Goal: Task Accomplishment & Management: Complete application form

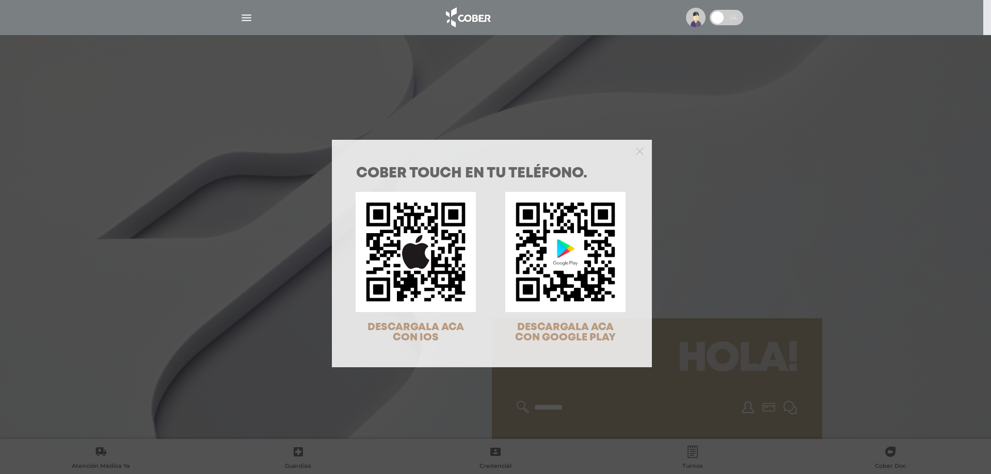
click at [241, 194] on div "COBER TOUCH en tu teléfono. DESCARGALA ACA CON IOS DESCARGALA ACA CON GOOGLE PL…" at bounding box center [495, 237] width 991 height 474
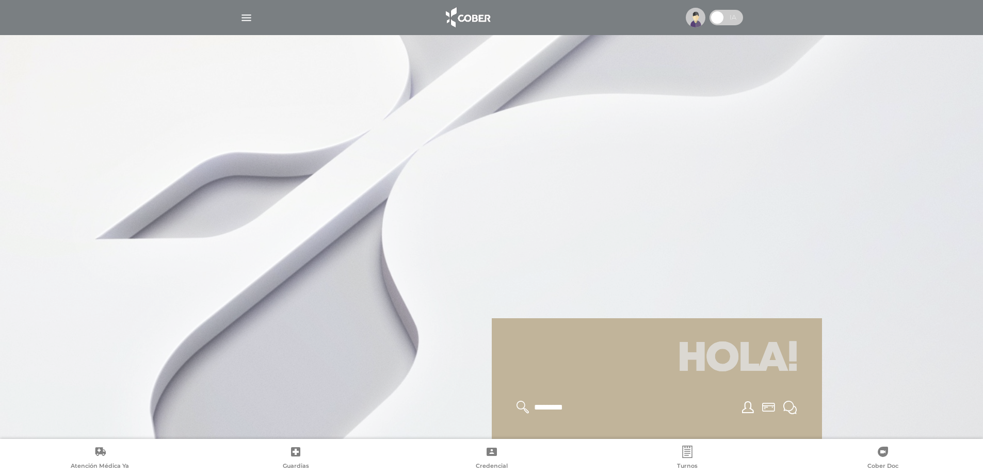
click at [249, 21] on img "button" at bounding box center [246, 17] width 13 height 13
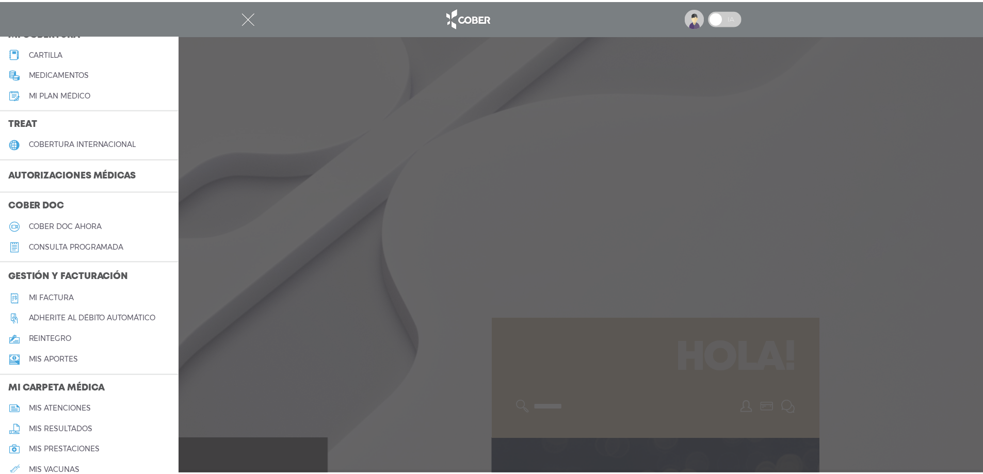
scroll to position [155, 0]
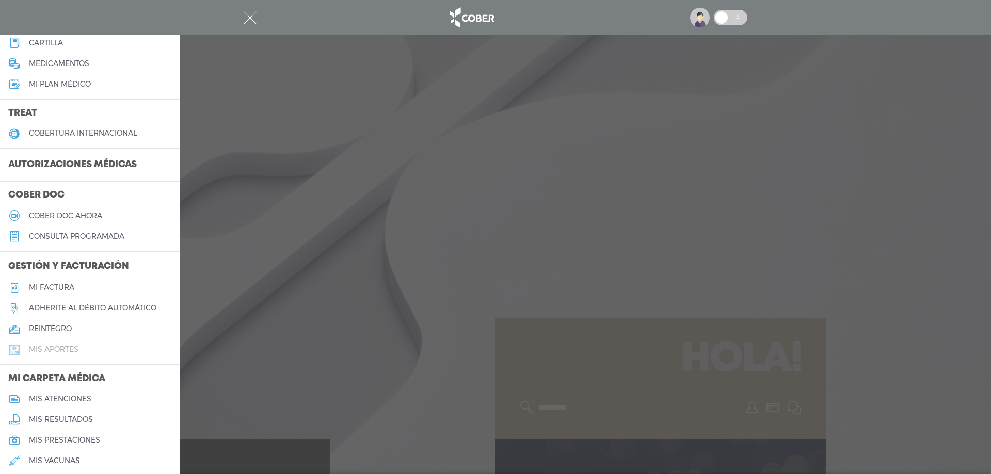
click at [82, 353] on link "Mis aportes" at bounding box center [90, 350] width 180 height 21
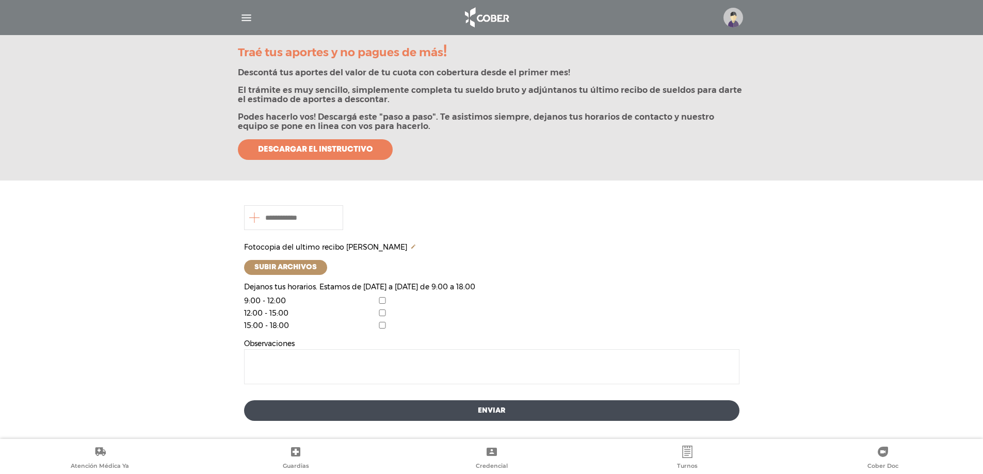
scroll to position [143, 0]
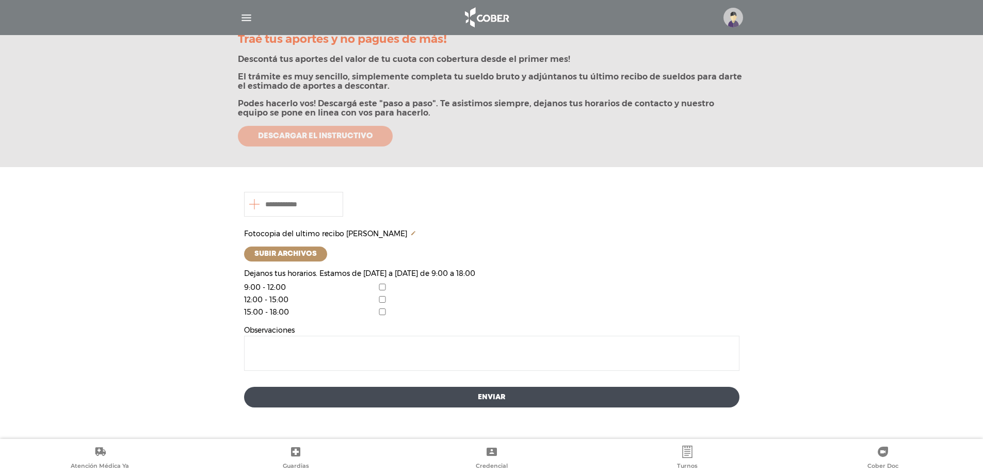
click at [301, 135] on span "Descargar el instructivo" at bounding box center [315, 136] width 115 height 9
click at [299, 358] on textarea at bounding box center [491, 353] width 495 height 35
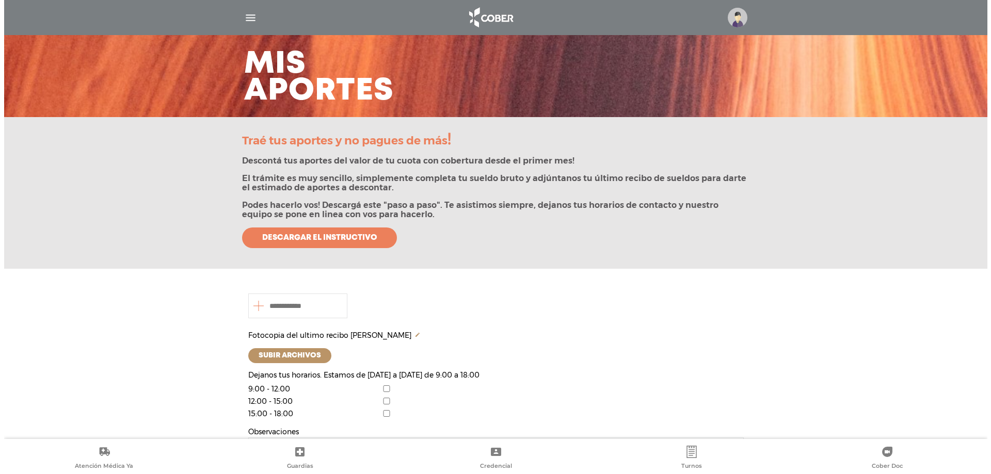
scroll to position [40, 0]
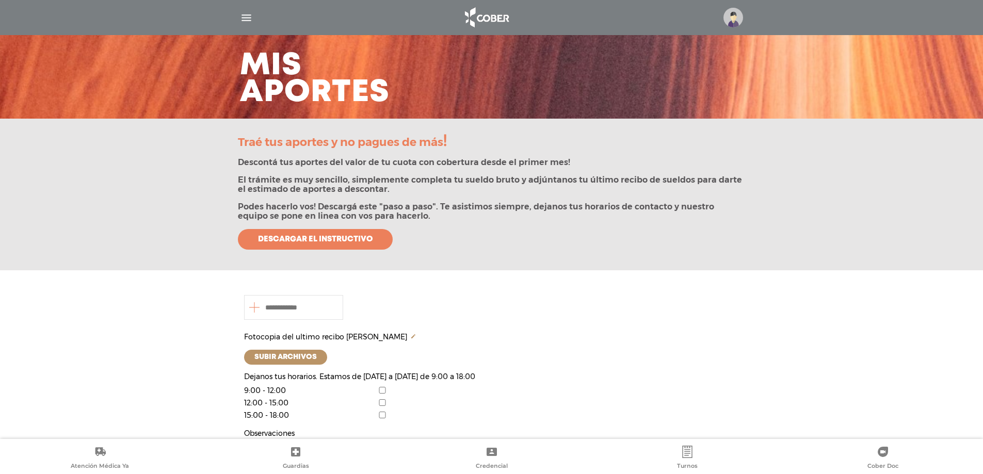
click at [243, 19] on img "button" at bounding box center [246, 17] width 13 height 13
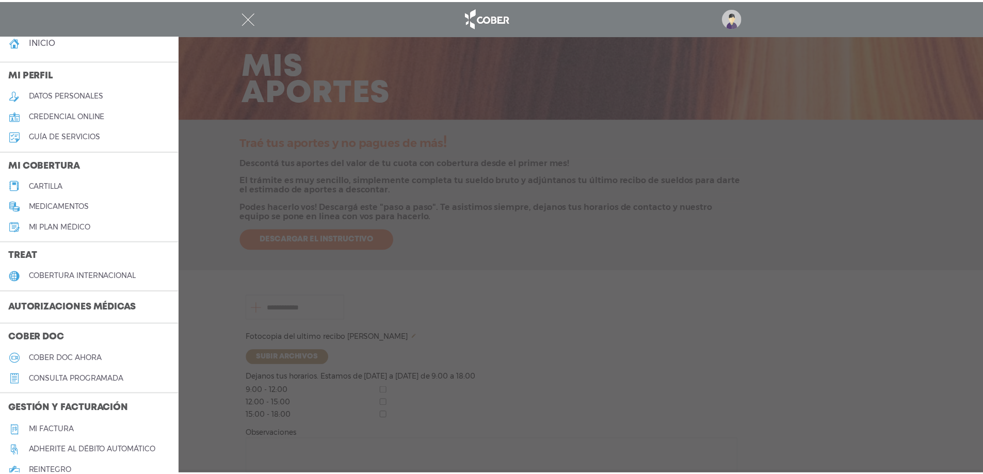
scroll to position [0, 0]
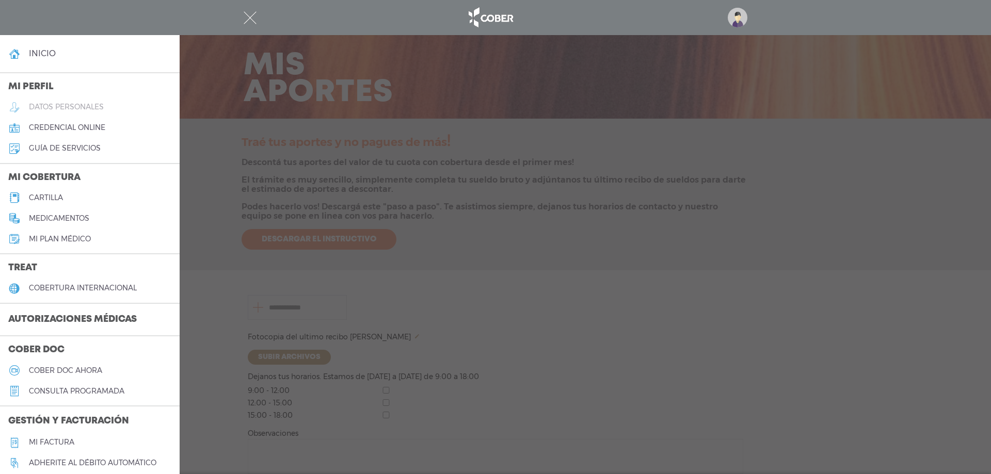
click at [83, 106] on h5 "datos personales" at bounding box center [66, 107] width 75 height 9
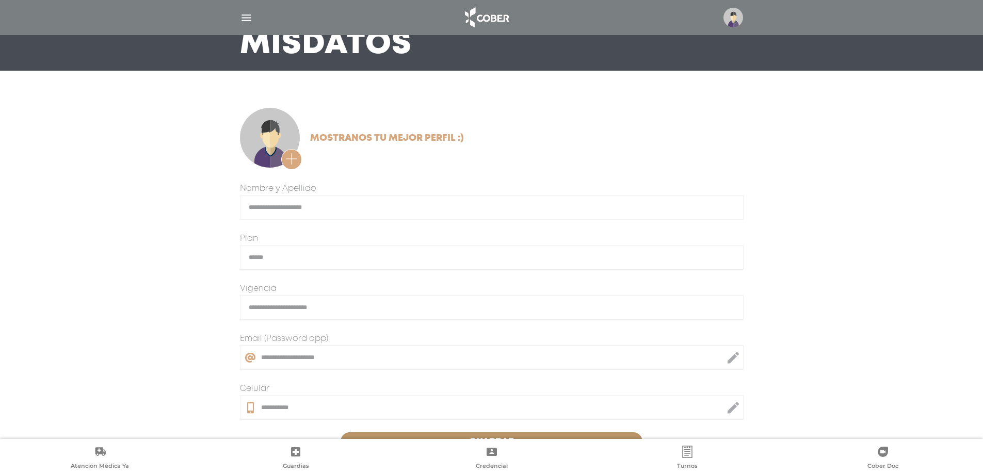
scroll to position [9, 0]
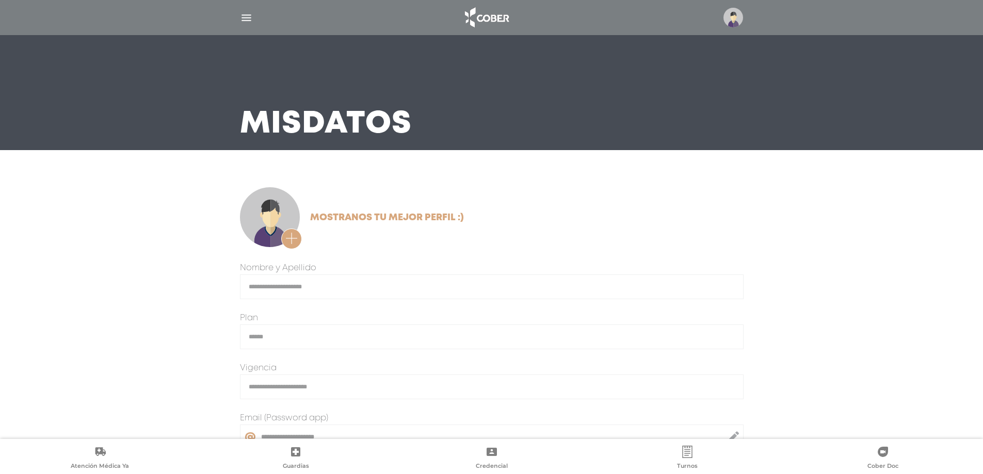
click at [243, 20] on img "button" at bounding box center [246, 17] width 13 height 13
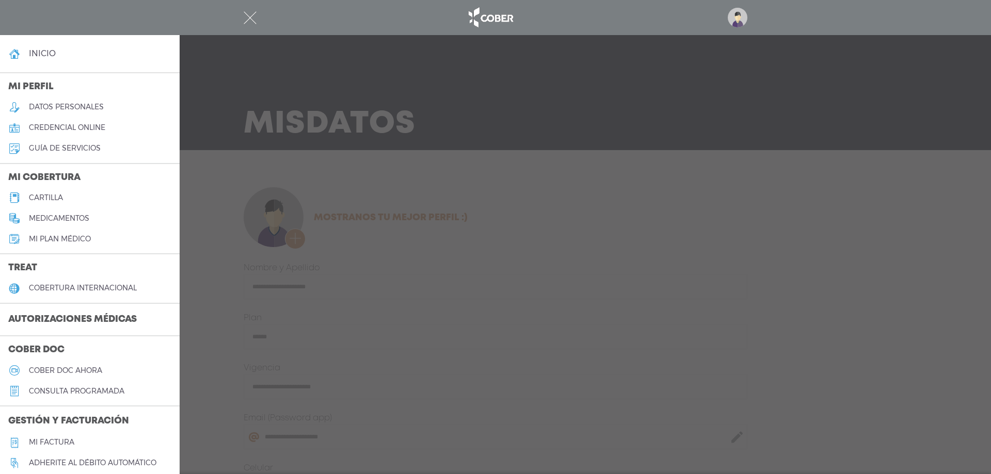
click at [74, 236] on h5 "Mi plan médico" at bounding box center [60, 239] width 62 height 9
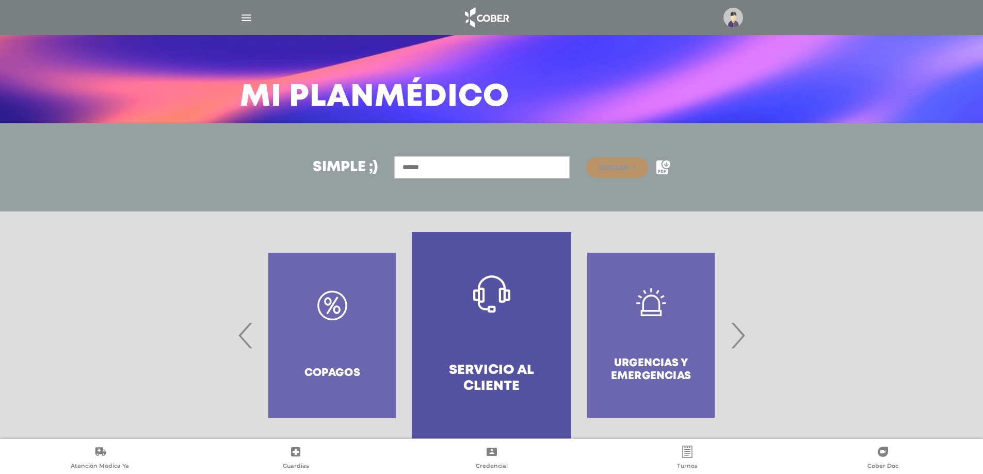
scroll to position [52, 0]
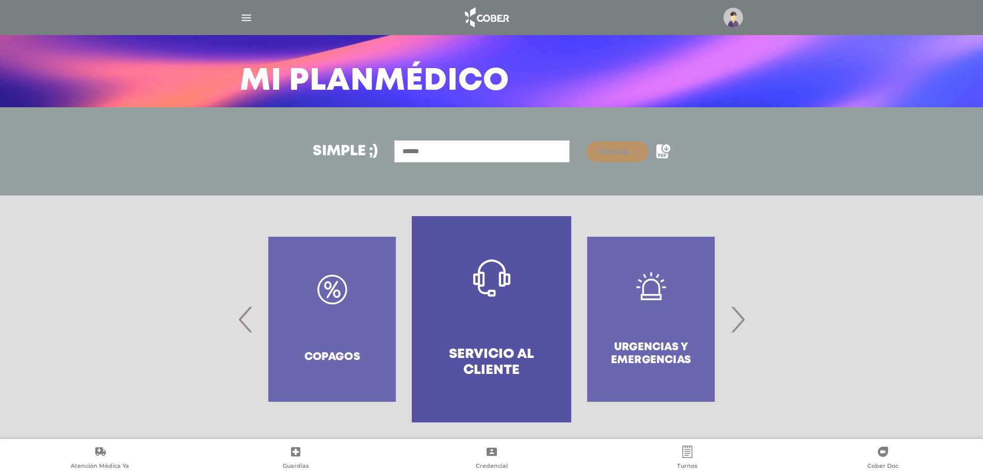
click at [243, 17] on img "button" at bounding box center [246, 17] width 13 height 13
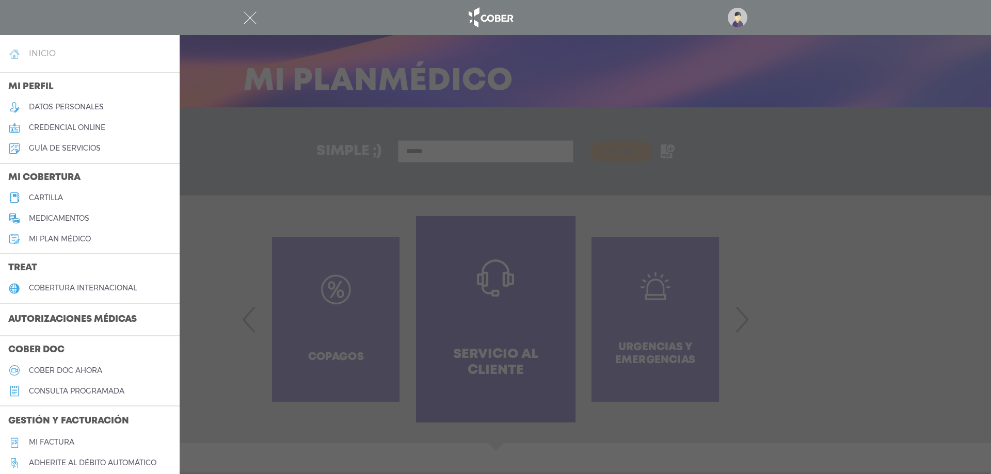
click at [50, 53] on h4 "inicio" at bounding box center [42, 54] width 27 height 10
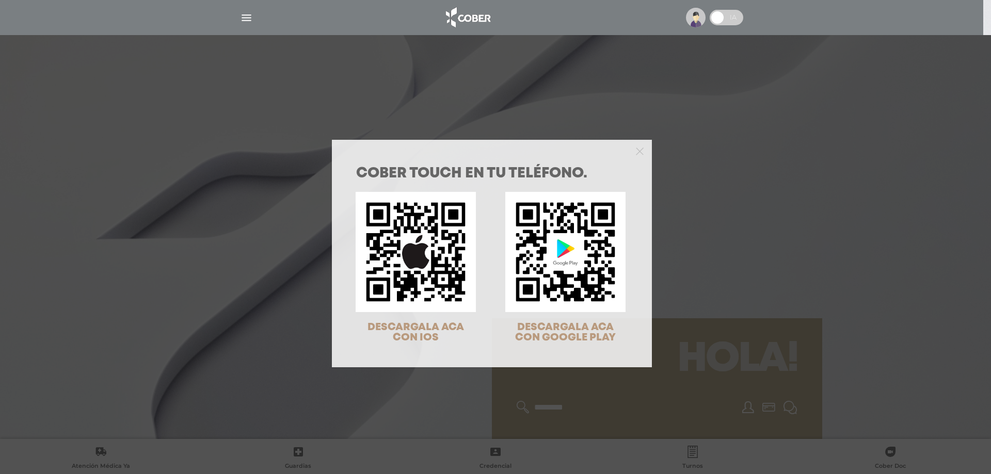
click at [103, 154] on div "COBER TOUCH en tu teléfono. DESCARGALA ACA CON IOS DESCARGALA ACA CON GOOGLE PL…" at bounding box center [495, 237] width 991 height 474
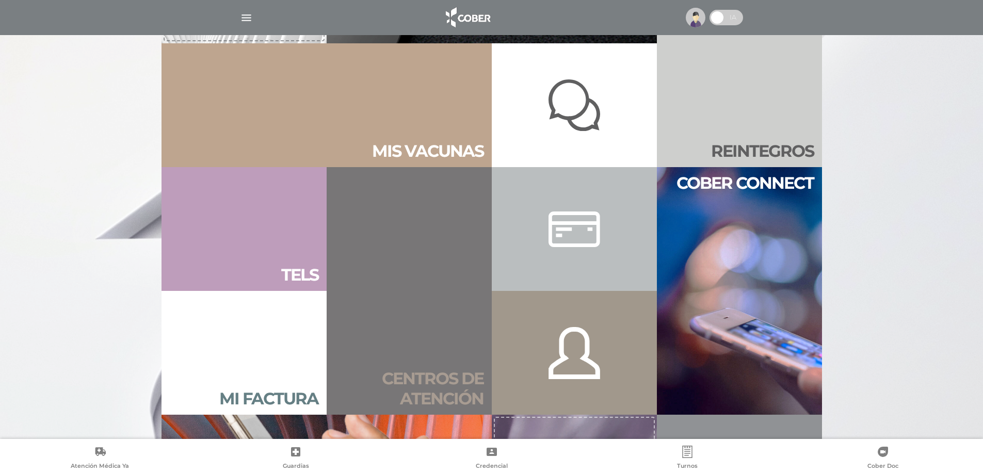
scroll to position [671, 0]
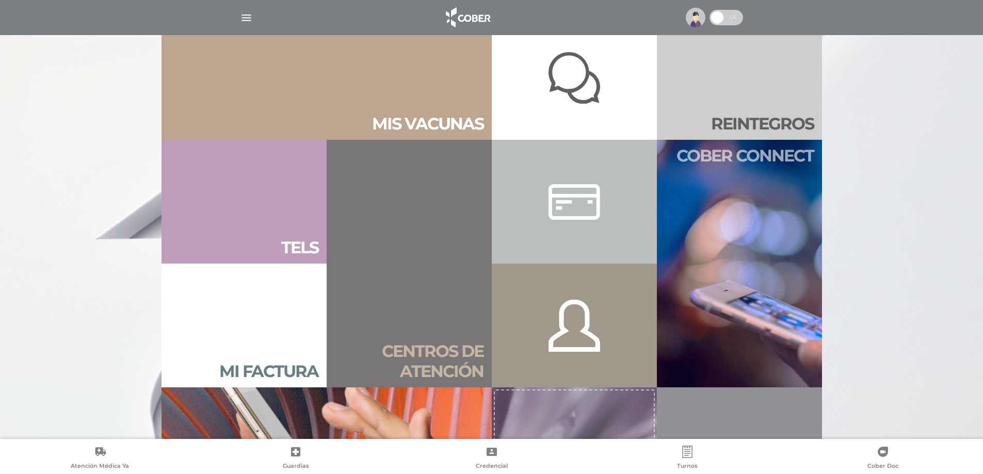
click at [692, 225] on link "Cober connect" at bounding box center [739, 264] width 165 height 248
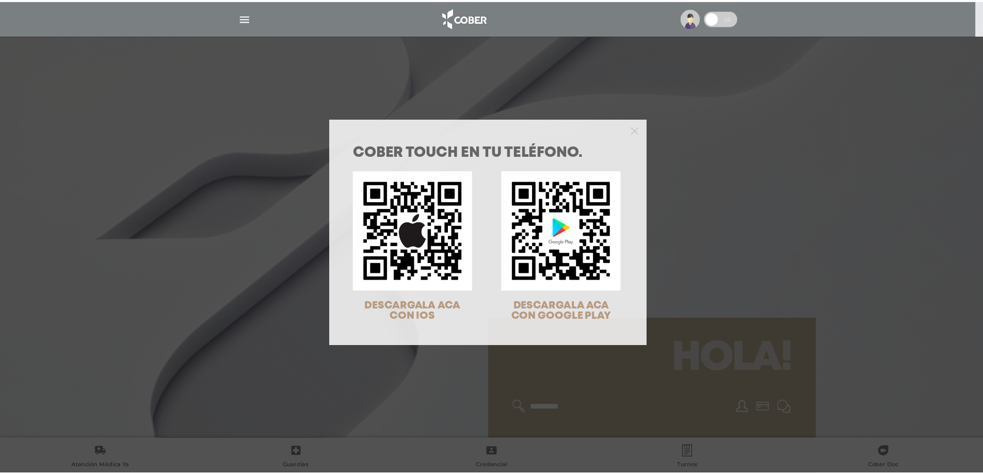
scroll to position [33, 0]
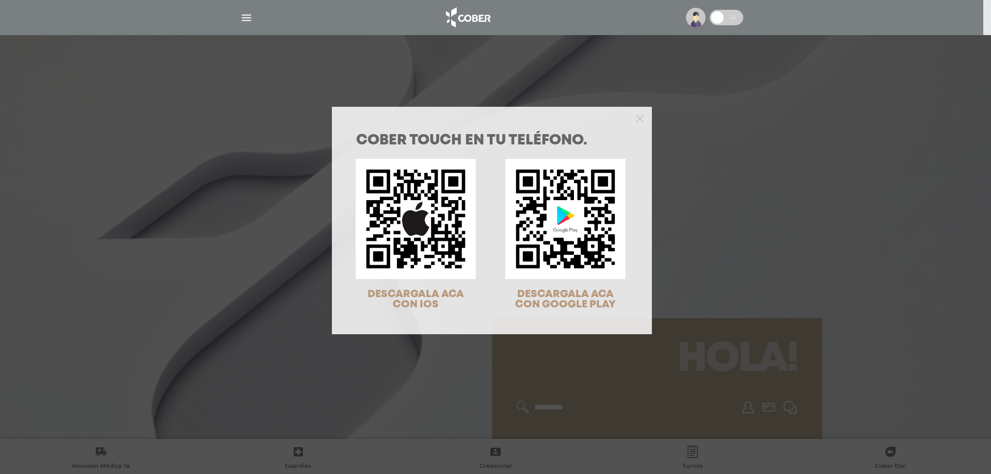
click at [803, 296] on div "COBER TOUCH en tu teléfono. DESCARGALA ACA CON IOS DESCARGALA ACA CON GOOGLE PL…" at bounding box center [495, 237] width 991 height 474
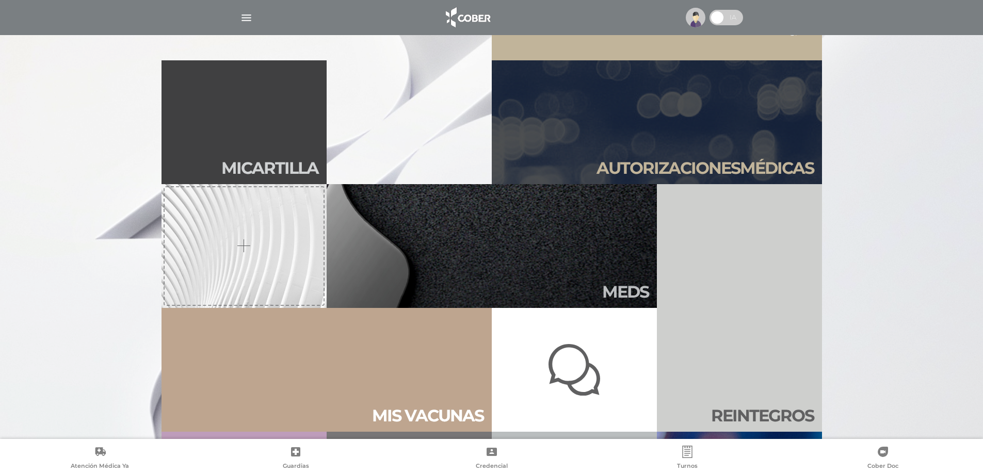
scroll to position [568, 0]
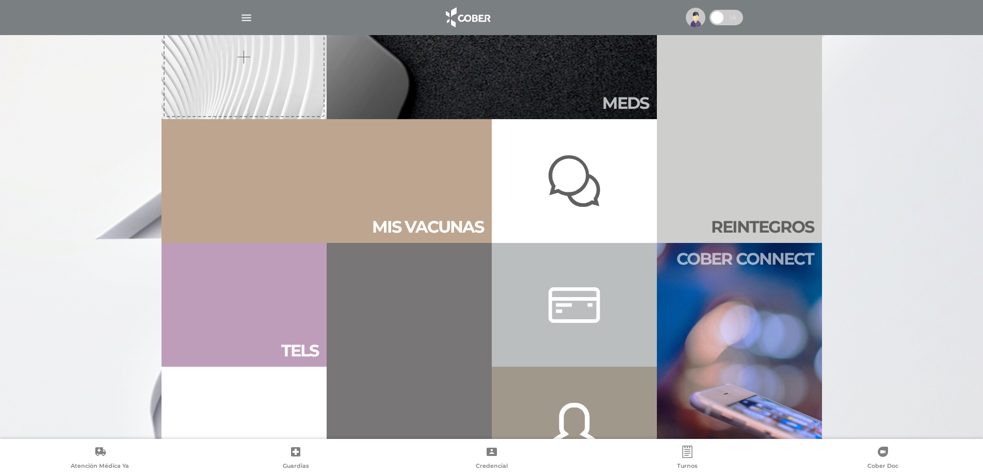
click at [810, 309] on link "Cober connect" at bounding box center [739, 367] width 165 height 248
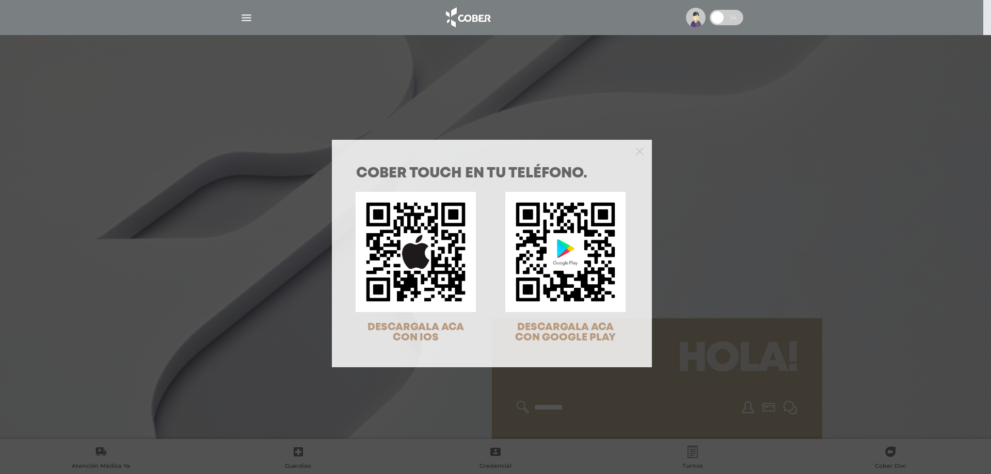
click at [191, 75] on div "COBER TOUCH en tu teléfono. DESCARGALA ACA CON IOS DESCARGALA ACA CON GOOGLE PL…" at bounding box center [495, 237] width 991 height 474
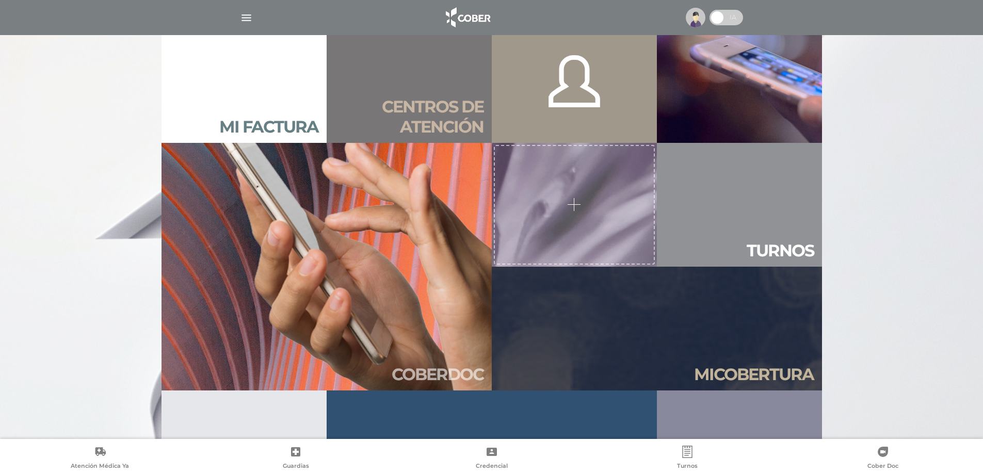
scroll to position [929, 0]
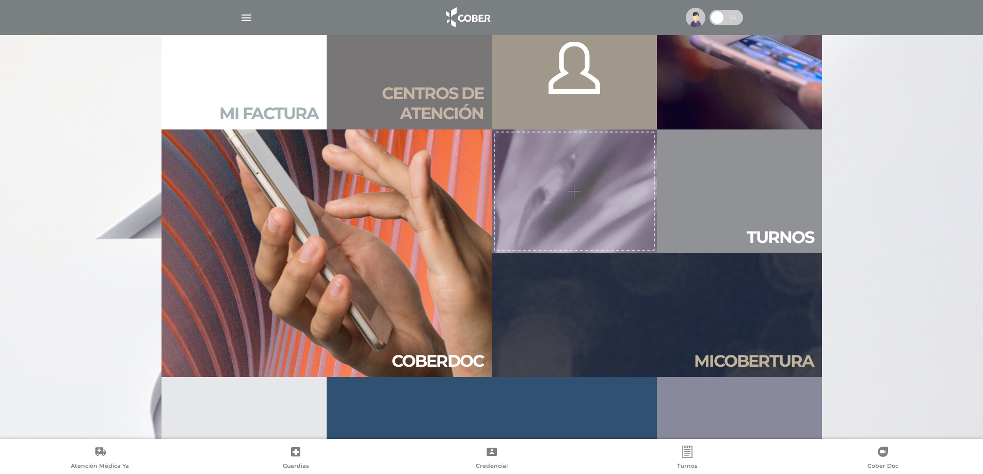
click at [311, 93] on link "Mi factura" at bounding box center [244, 68] width 165 height 124
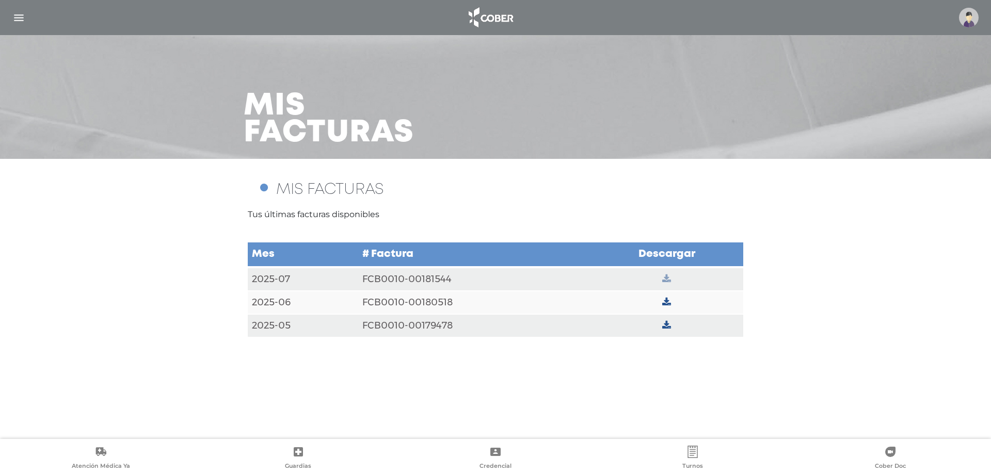
click at [669, 280] on icon at bounding box center [666, 279] width 9 height 9
click at [24, 17] on img "button" at bounding box center [18, 17] width 13 height 13
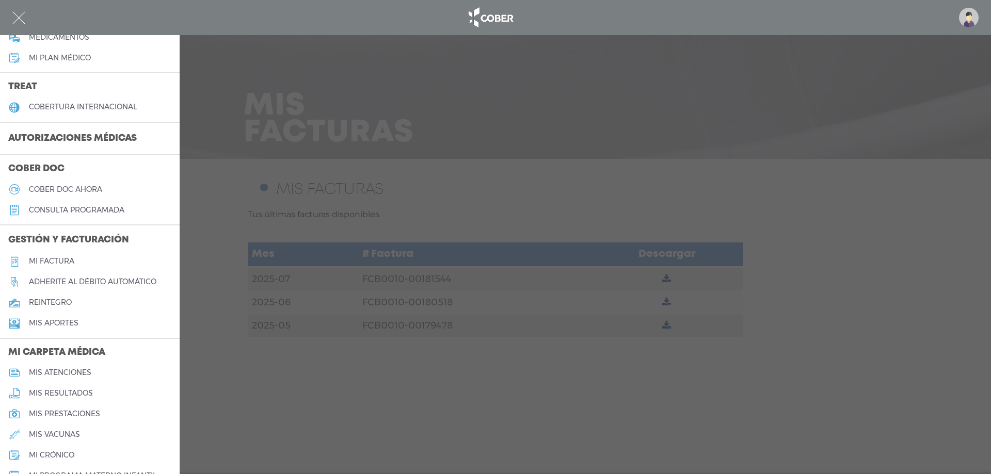
scroll to position [206, 0]
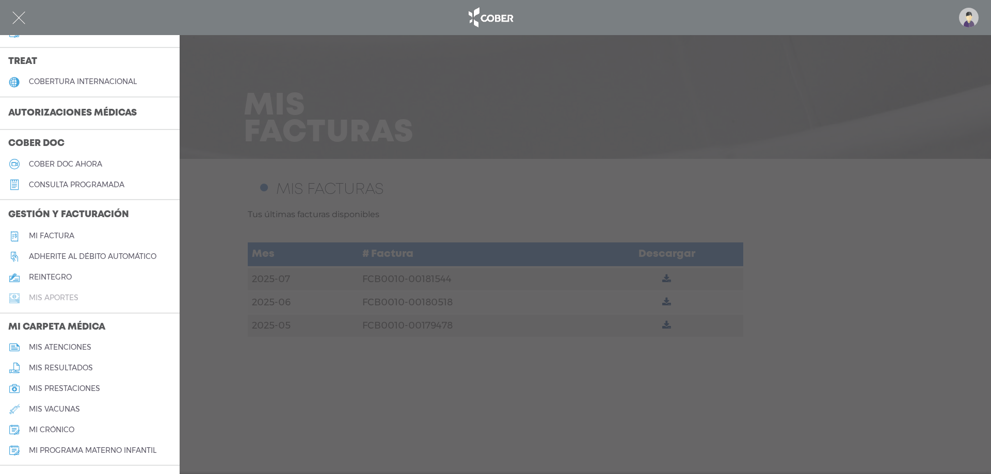
click at [55, 297] on h5 "Mis aportes" at bounding box center [54, 298] width 50 height 9
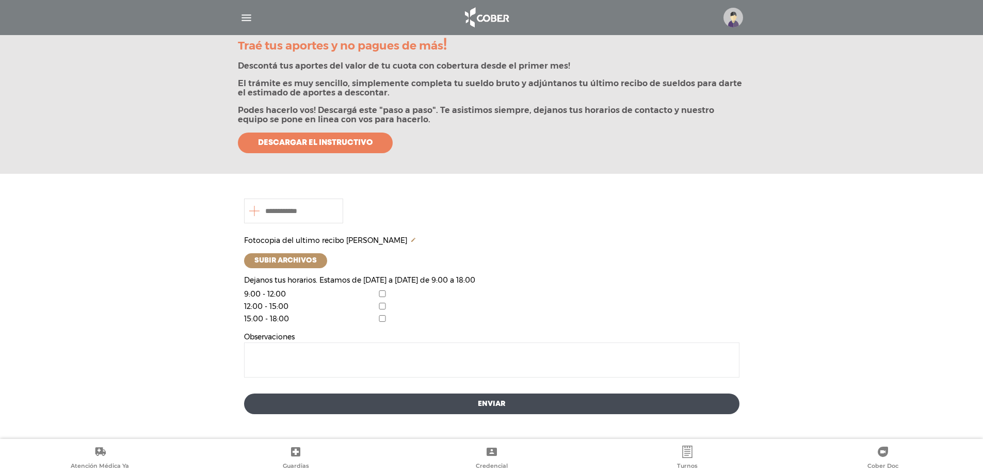
scroll to position [143, 0]
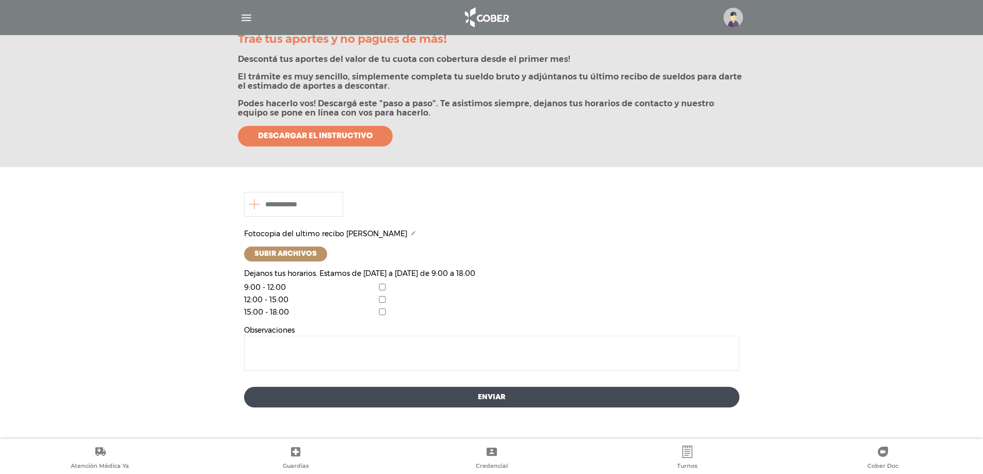
click at [341, 360] on textarea at bounding box center [491, 353] width 495 height 35
click at [326, 346] on textarea "**********" at bounding box center [491, 353] width 495 height 35
click at [564, 346] on textarea "**********" at bounding box center [491, 353] width 495 height 35
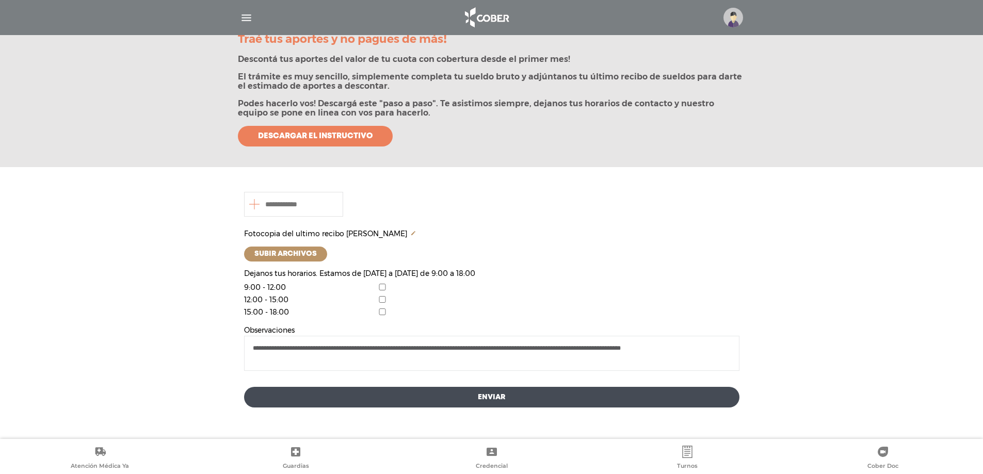
type textarea "**********"
click at [434, 392] on button "Enviar" at bounding box center [491, 397] width 495 height 21
click at [313, 212] on input "number" at bounding box center [293, 204] width 99 height 25
type input "*******"
click at [438, 394] on button "Enviar" at bounding box center [491, 397] width 495 height 21
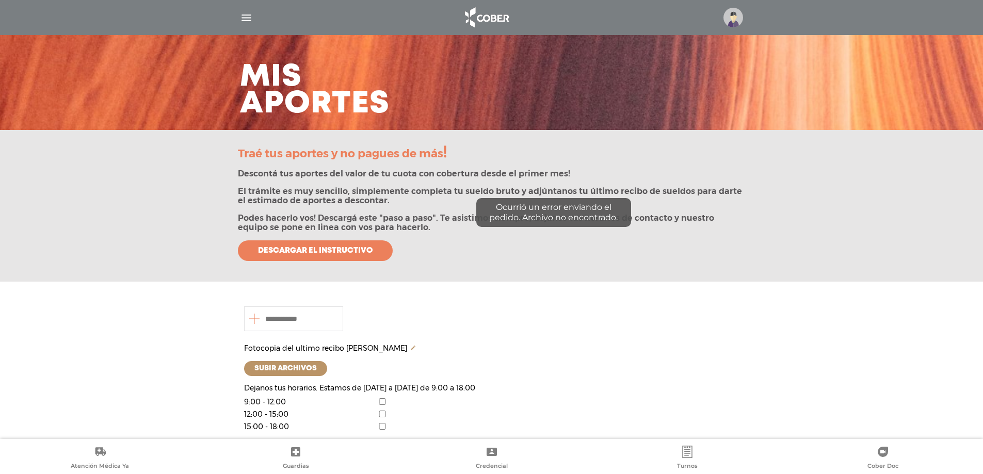
scroll to position [52, 0]
